Goal: Find specific page/section: Find specific page/section

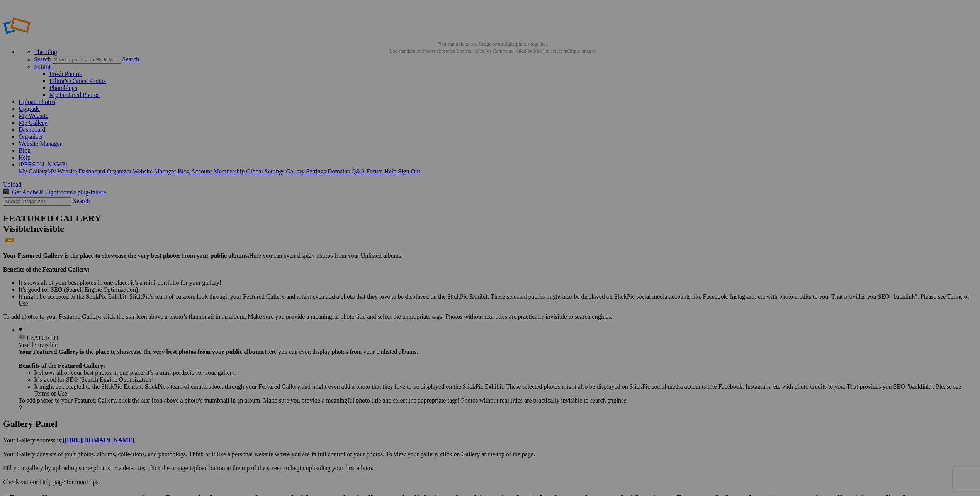
click at [244, 168] on link "Membership" at bounding box center [228, 171] width 31 height 7
